Goal: Information Seeking & Learning: Find specific fact

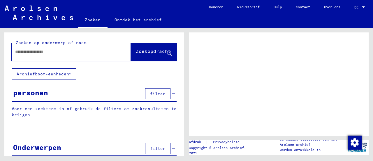
click at [82, 53] on input "text" at bounding box center [66, 52] width 102 height 6
type input "****"
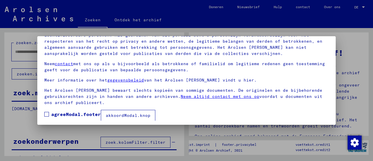
scroll to position [45, 0]
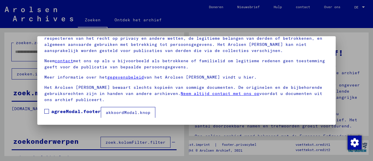
click at [114, 110] on font "akkoordModal.knop" at bounding box center [128, 112] width 45 height 5
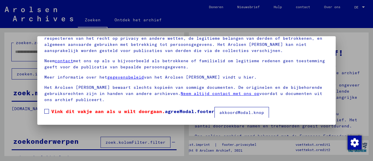
click at [50, 110] on label "Vink dit vakje aan als u wilt doorgaan. agreeModal.footer" at bounding box center [129, 110] width 170 height 7
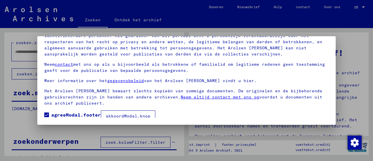
scroll to position [10, 0]
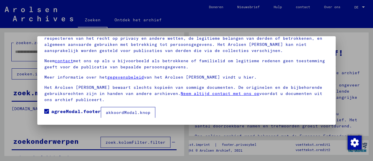
click at [142, 110] on font "akkoordModal.knop" at bounding box center [128, 112] width 45 height 5
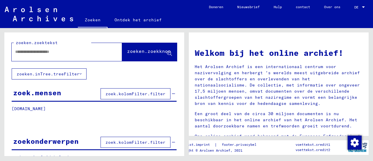
click at [48, 54] on input "text" at bounding box center [59, 52] width 89 height 6
click at [132, 91] on font "zoek.kolomFilter.filter" at bounding box center [135, 93] width 60 height 5
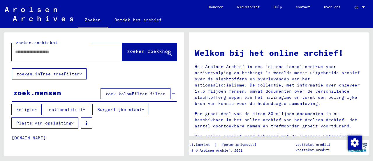
click at [60, 122] on font "Plaats van opsluiting" at bounding box center [43, 122] width 55 height 5
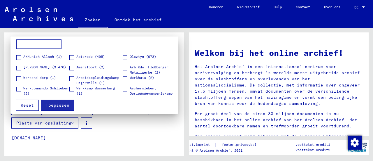
scroll to position [0, 0]
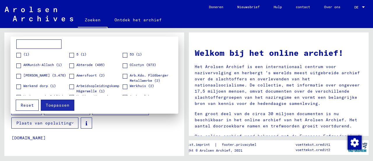
click at [31, 42] on input at bounding box center [38, 43] width 45 height 9
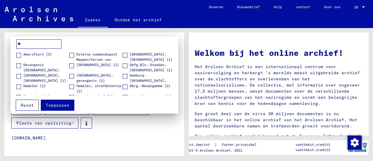
type input "**"
click at [20, 55] on span at bounding box center [18, 55] width 5 height 5
click at [54, 105] on font "Toepassen" at bounding box center [58, 104] width 24 height 5
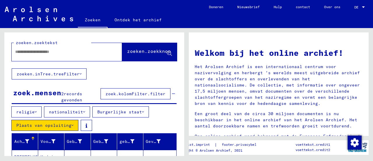
click at [34, 56] on div at bounding box center [58, 51] width 93 height 13
click at [32, 51] on input "text" at bounding box center [59, 52] width 89 height 6
type input "*******"
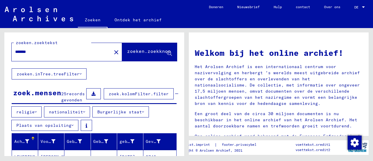
click at [128, 54] on font "zoeken.zoekknop" at bounding box center [149, 52] width 44 height 6
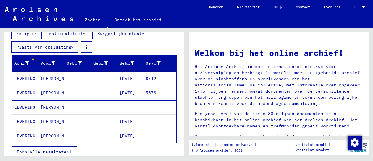
scroll to position [87, 0]
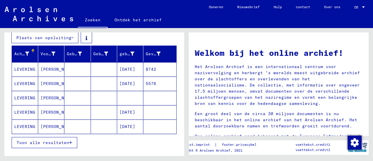
click at [51, 72] on font "[PERSON_NAME]" at bounding box center [57, 68] width 34 height 5
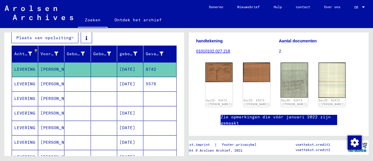
scroll to position [58, 0]
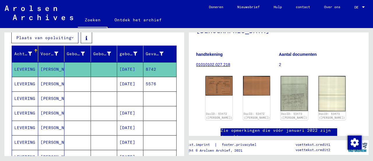
click at [222, 64] on font "01010102.027.218" at bounding box center [213, 64] width 34 height 5
click at [207, 62] on font "01010102.027.218" at bounding box center [213, 64] width 34 height 5
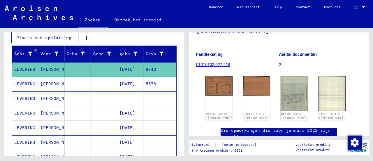
click at [207, 62] on font "01010102.027.218" at bounding box center [213, 64] width 34 height 5
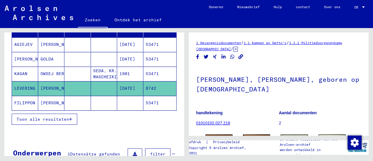
scroll to position [87, 0]
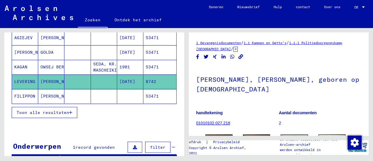
click at [56, 79] on font "[PERSON_NAME]" at bounding box center [57, 81] width 34 height 6
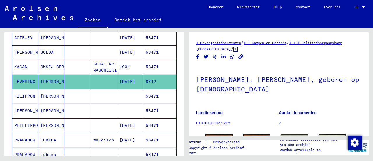
click at [37, 77] on mat-cell "LEVERING" at bounding box center [25, 81] width 26 height 14
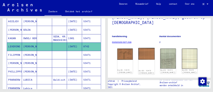
scroll to position [58, 0]
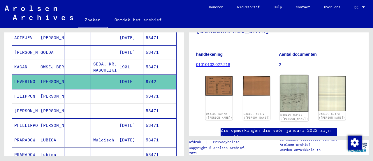
click at [281, 98] on img at bounding box center [294, 93] width 29 height 37
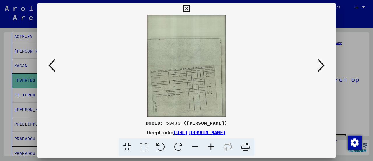
scroll to position [89, 0]
click at [213, 144] on icon at bounding box center [211, 147] width 16 height 18
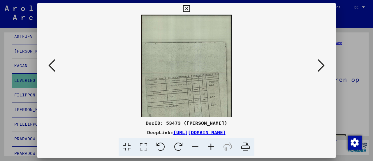
click at [213, 144] on icon at bounding box center [211, 147] width 16 height 18
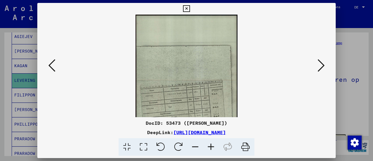
click at [213, 144] on icon at bounding box center [211, 147] width 16 height 18
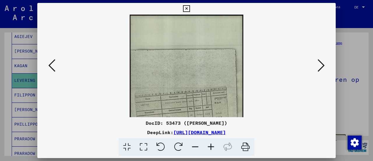
click at [213, 144] on icon at bounding box center [211, 147] width 16 height 18
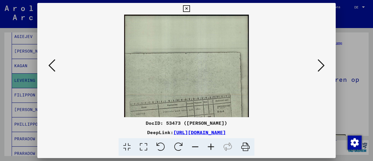
click at [213, 144] on icon at bounding box center [211, 147] width 16 height 18
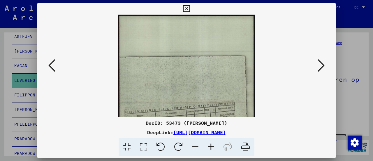
click at [212, 143] on icon at bounding box center [211, 147] width 16 height 18
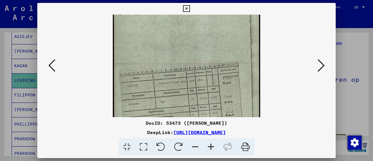
drag, startPoint x: 204, startPoint y: 104, endPoint x: 202, endPoint y: 61, distance: 43.5
click at [202, 61] on img at bounding box center [186, 64] width 147 height 190
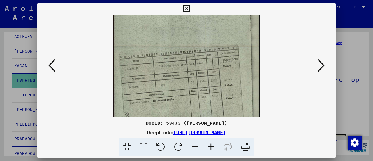
scroll to position [65, 0]
drag, startPoint x: 210, startPoint y: 87, endPoint x: 210, endPoint y: 75, distance: 12.2
click at [210, 75] on img at bounding box center [186, 44] width 147 height 190
click at [211, 144] on icon at bounding box center [211, 147] width 16 height 18
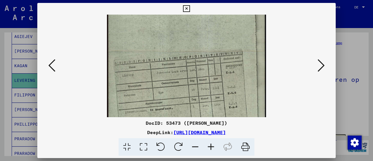
click at [211, 144] on icon at bounding box center [211, 147] width 16 height 18
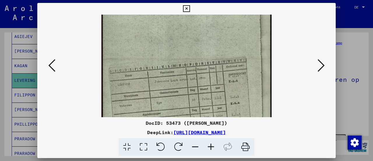
click at [211, 144] on icon at bounding box center [211, 147] width 16 height 18
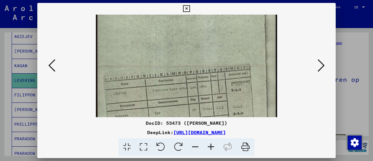
scroll to position [90, 0]
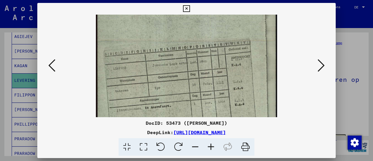
drag, startPoint x: 201, startPoint y: 81, endPoint x: 202, endPoint y: 61, distance: 19.5
click at [202, 61] on img at bounding box center [186, 40] width 181 height 233
click at [211, 144] on icon at bounding box center [211, 147] width 16 height 18
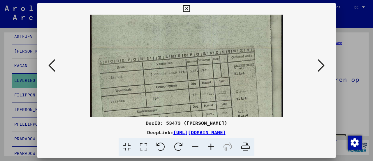
click at [211, 144] on icon at bounding box center [211, 147] width 16 height 18
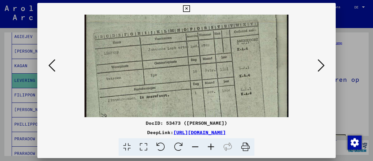
scroll to position [126, 0]
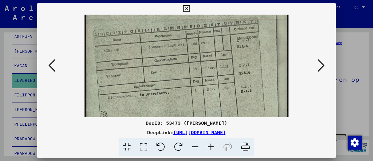
drag, startPoint x: 191, startPoint y: 98, endPoint x: 193, endPoint y: 63, distance: 35.0
click at [193, 63] on img at bounding box center [186, 19] width 204 height 262
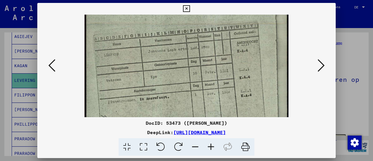
scroll to position [117, 0]
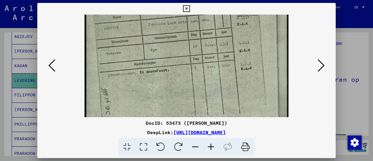
drag, startPoint x: 234, startPoint y: 50, endPoint x: 235, endPoint y: 30, distance: 19.8
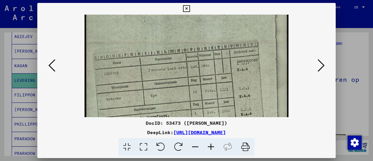
drag, startPoint x: 243, startPoint y: 92, endPoint x: 252, endPoint y: 112, distance: 22.2
click at [252, 112] on img at bounding box center [186, 42] width 204 height 262
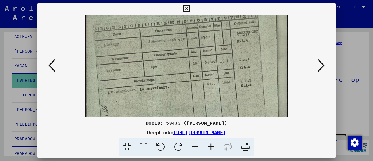
scroll to position [135, 0]
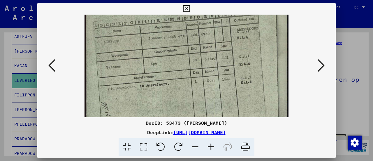
drag, startPoint x: 234, startPoint y: 54, endPoint x: 236, endPoint y: 21, distance: 33.0
click at [236, 21] on img at bounding box center [186, 11] width 204 height 262
click at [321, 66] on icon at bounding box center [321, 65] width 7 height 14
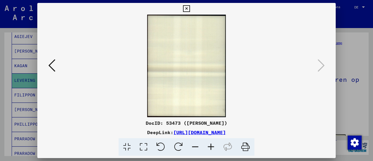
click at [54, 66] on icon at bounding box center [51, 65] width 7 height 14
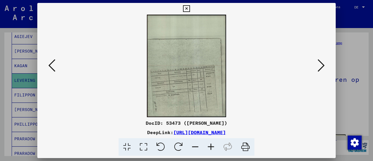
click at [54, 66] on icon at bounding box center [51, 65] width 7 height 14
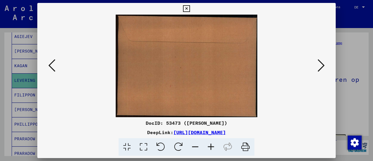
click at [54, 66] on icon at bounding box center [51, 65] width 7 height 14
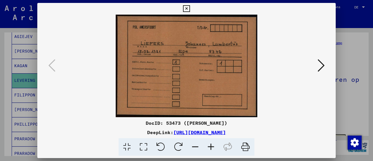
click at [189, 8] on icon at bounding box center [186, 8] width 7 height 7
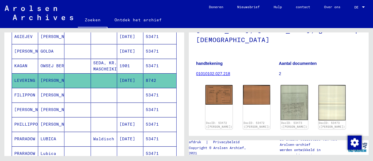
scroll to position [58, 0]
